Goal: Transaction & Acquisition: Obtain resource

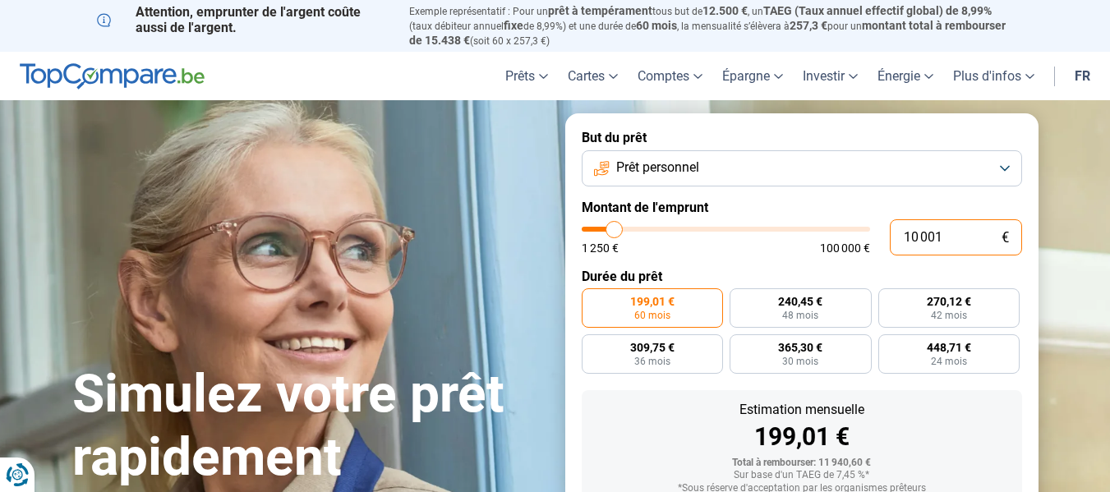
drag, startPoint x: 966, startPoint y: 225, endPoint x: 800, endPoint y: 223, distance: 166.0
click at [800, 223] on div "10 001 € 1 250 € 100 000 €" at bounding box center [802, 237] width 440 height 36
type input "10000"
radio input "true"
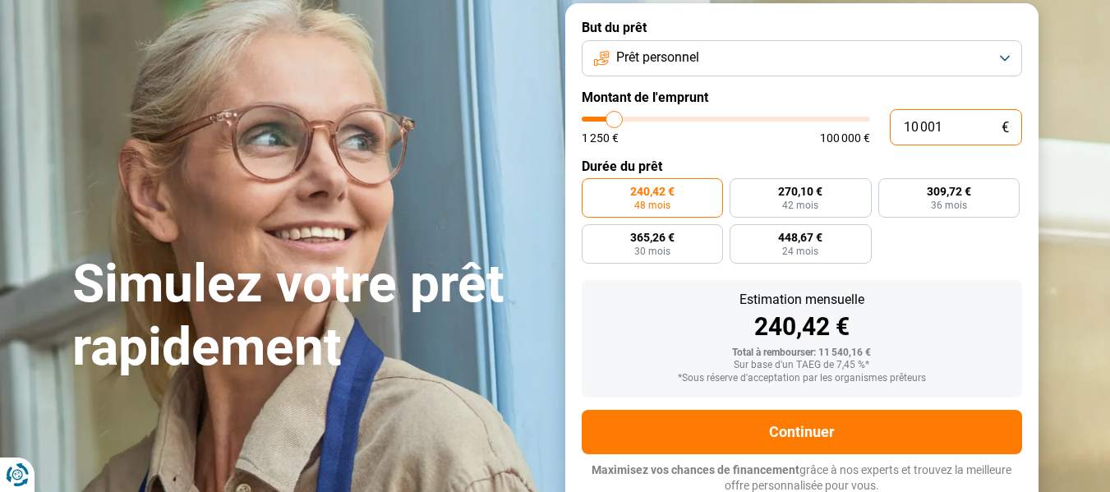
scroll to position [111, 0]
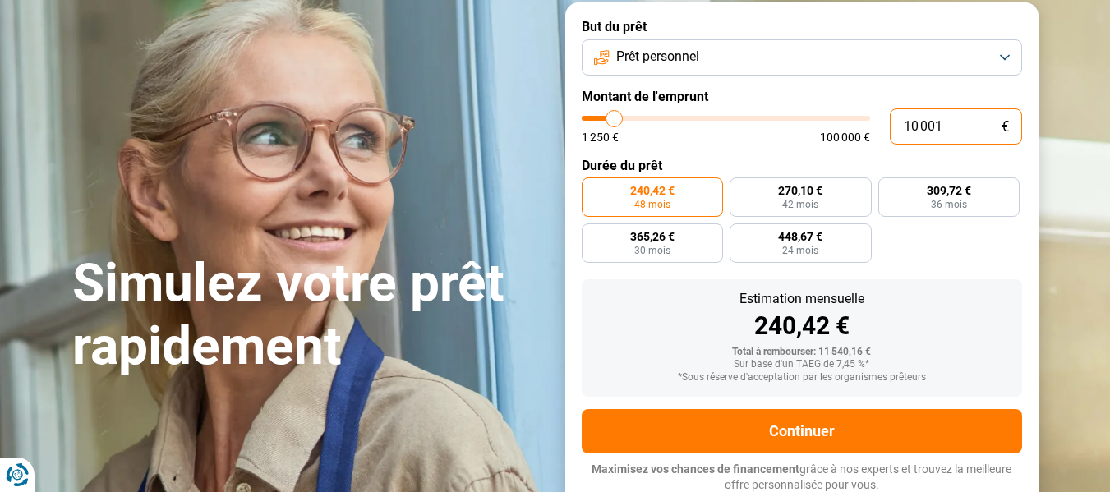
type input "9"
type input "1250"
type input "900"
type input "1250"
type input "9 000"
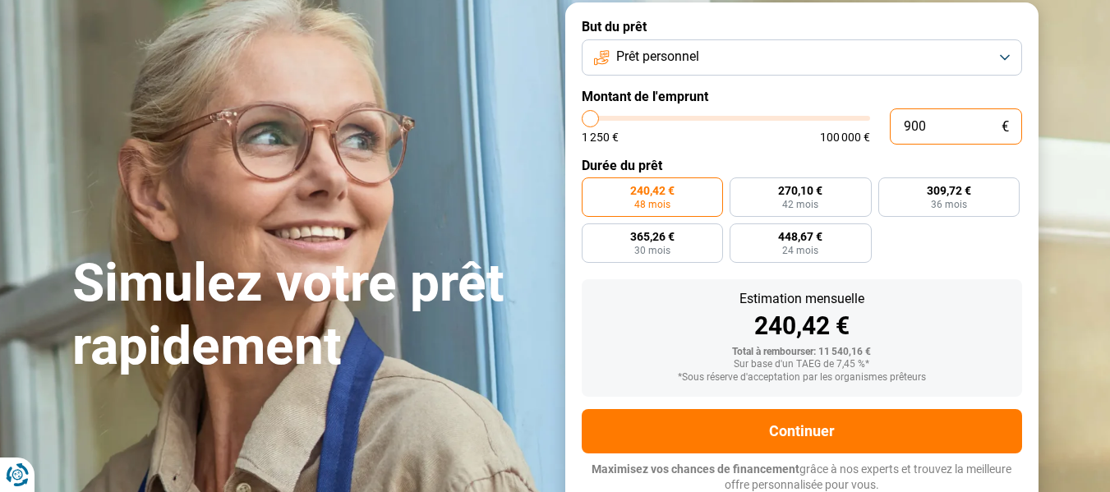
type input "9000"
type input "90 000"
type input "90000"
radio input "false"
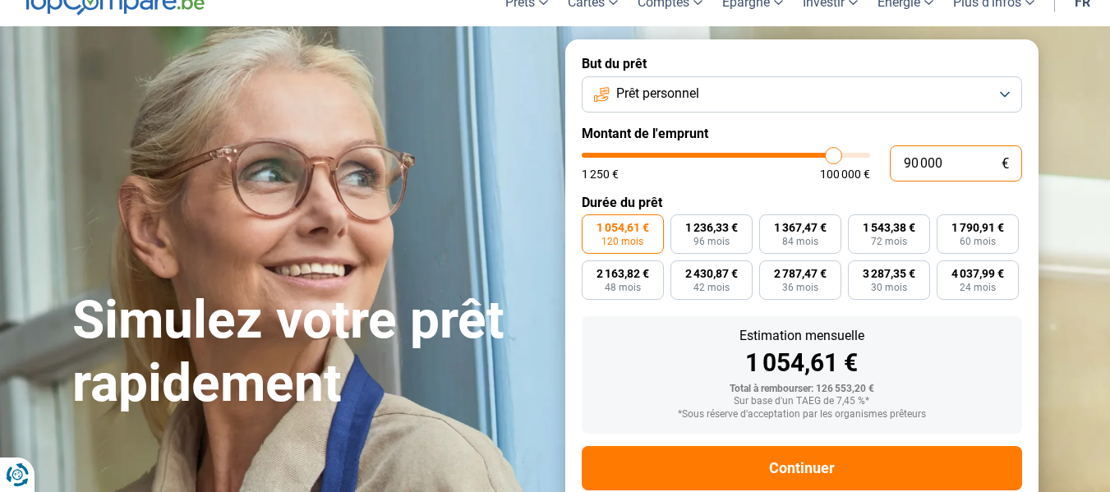
scroll to position [0, 0]
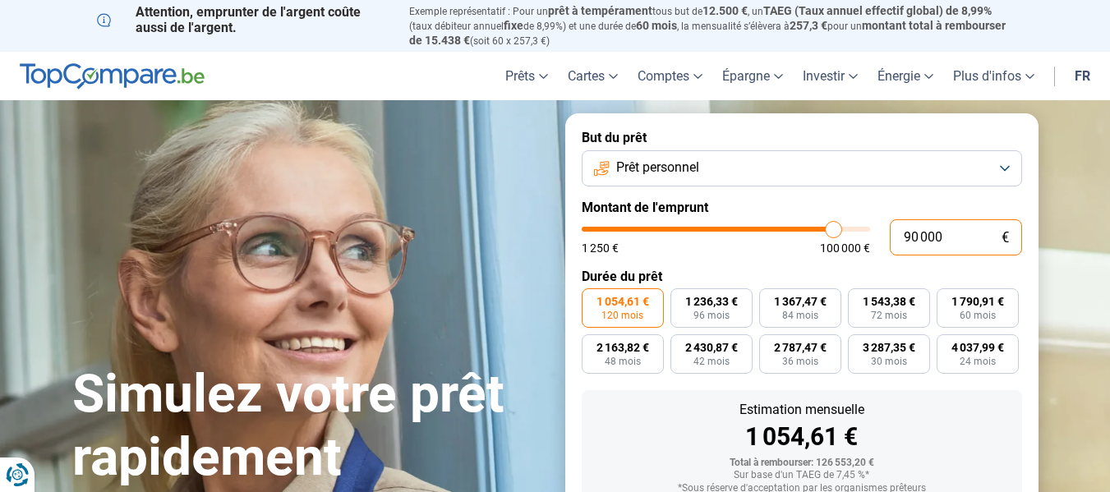
type input "90 000"
click at [819, 178] on button "Prêt personnel" at bounding box center [802, 168] width 440 height 36
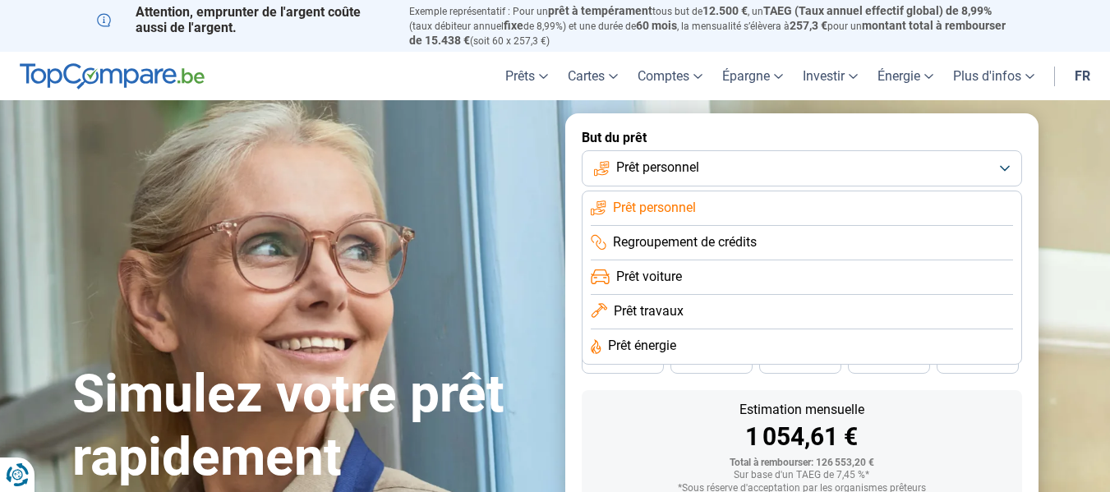
click at [678, 241] on span "Regroupement de crédits" at bounding box center [685, 242] width 144 height 18
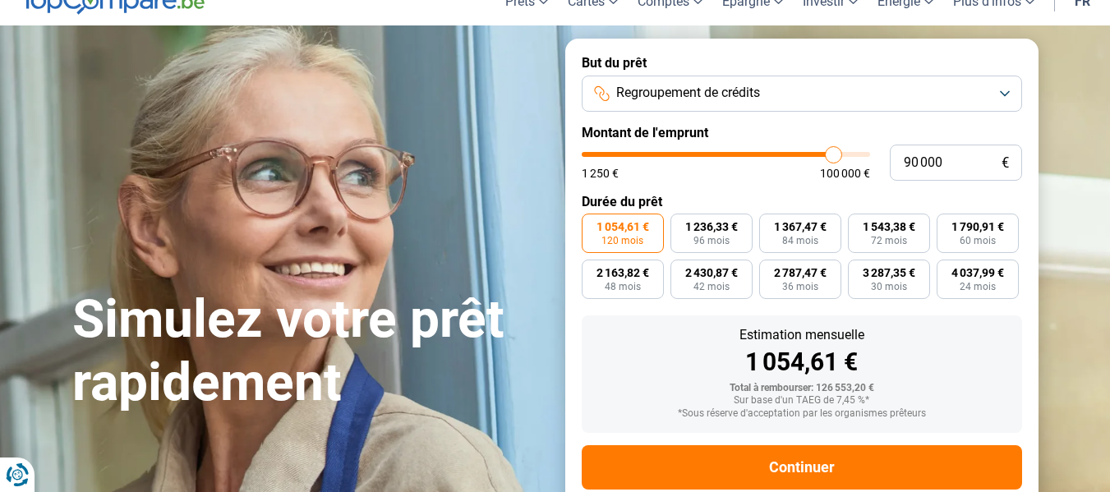
scroll to position [111, 0]
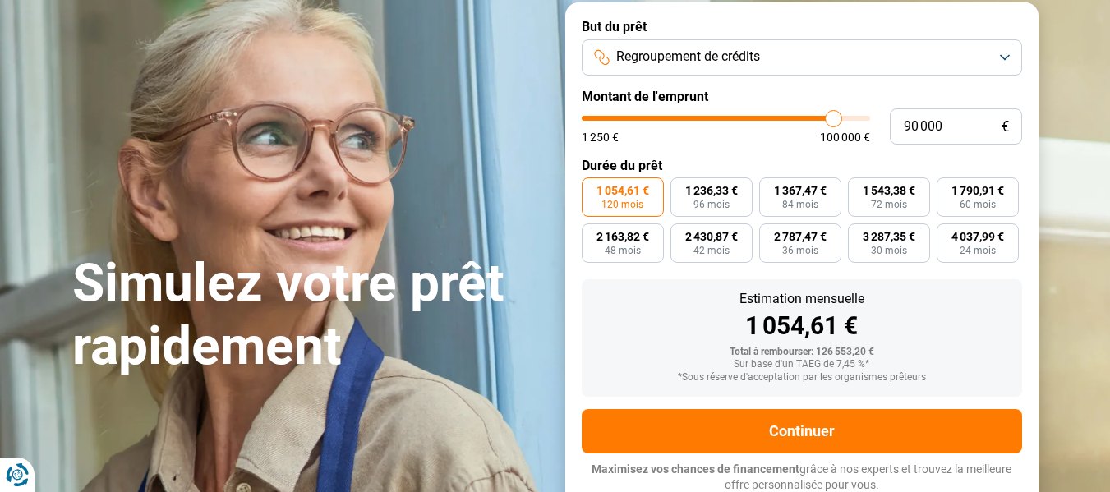
click at [816, 50] on button "Regroupement de crédits" at bounding box center [802, 57] width 440 height 36
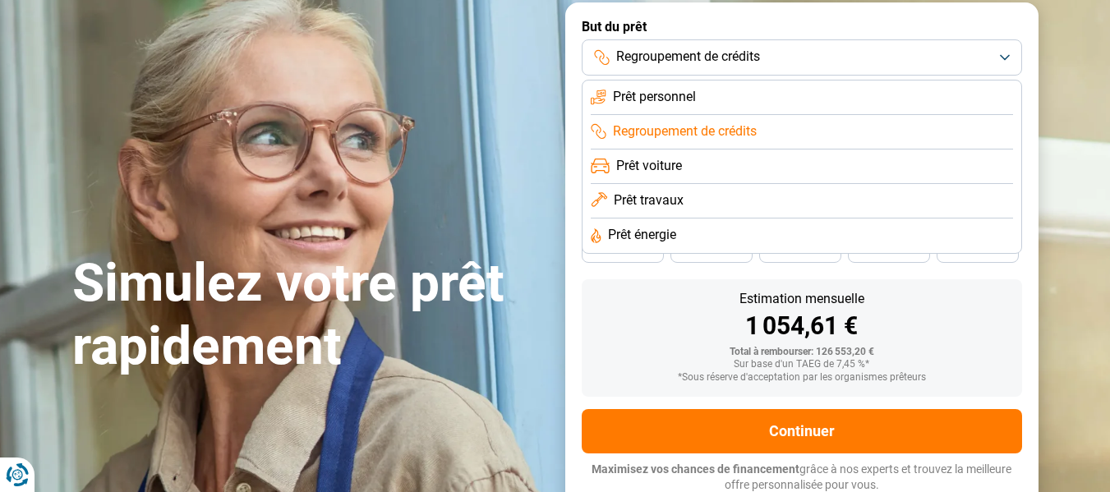
click at [667, 194] on span "Prêt travaux" at bounding box center [649, 200] width 70 height 18
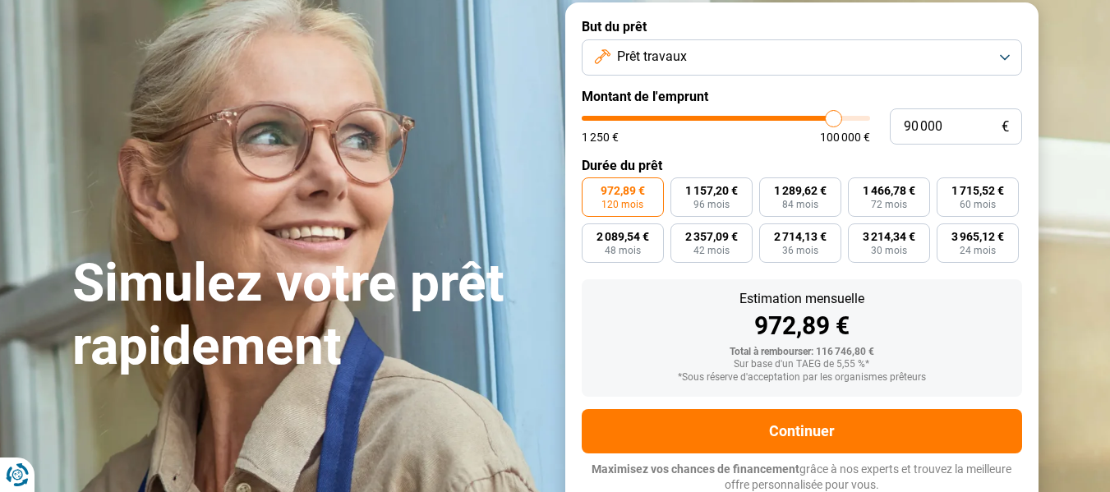
click at [814, 60] on button "Prêt travaux" at bounding box center [802, 57] width 440 height 36
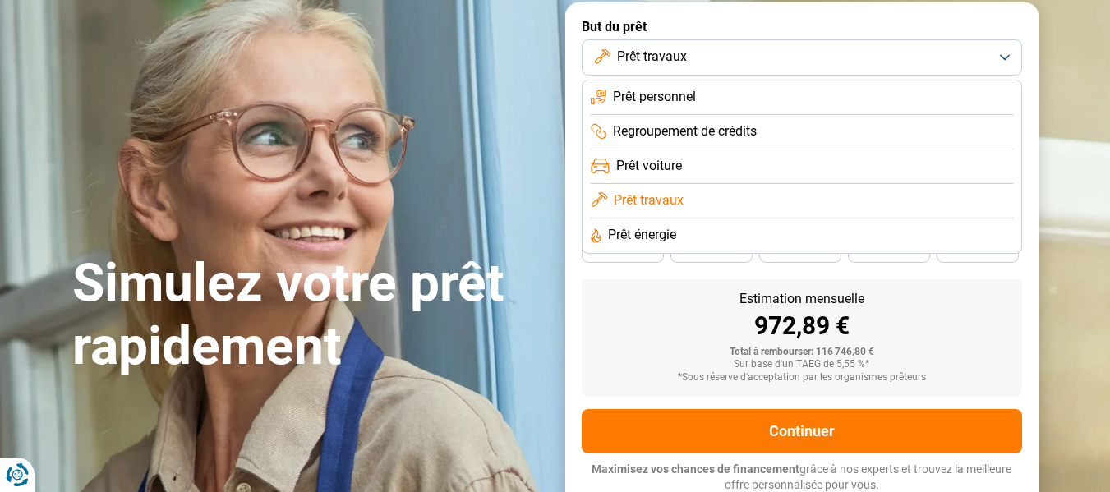
click at [638, 241] on span "Prêt énergie" at bounding box center [642, 235] width 68 height 18
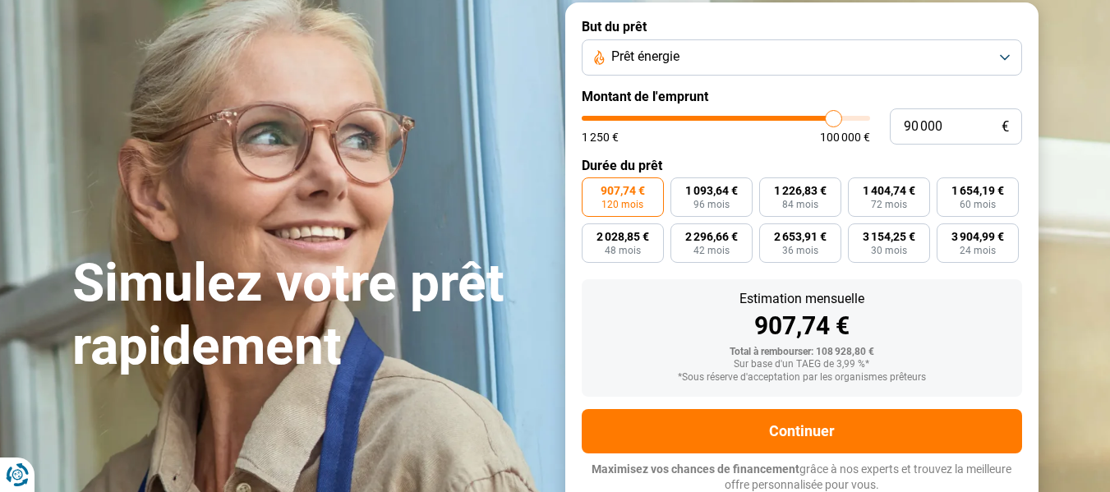
scroll to position [0, 0]
